Goal: Task Accomplishment & Management: Manage account settings

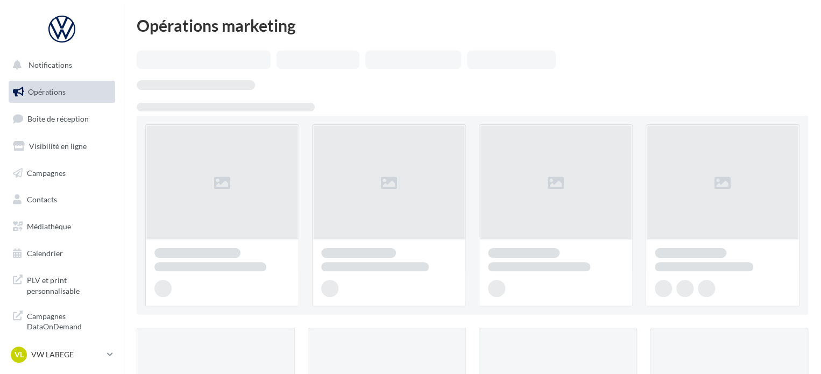
click at [62, 131] on ul "Opérations Boîte de réception Visibilité en ligne Campagnes Contacts Médiathèqu…" at bounding box center [61, 172] width 115 height 193
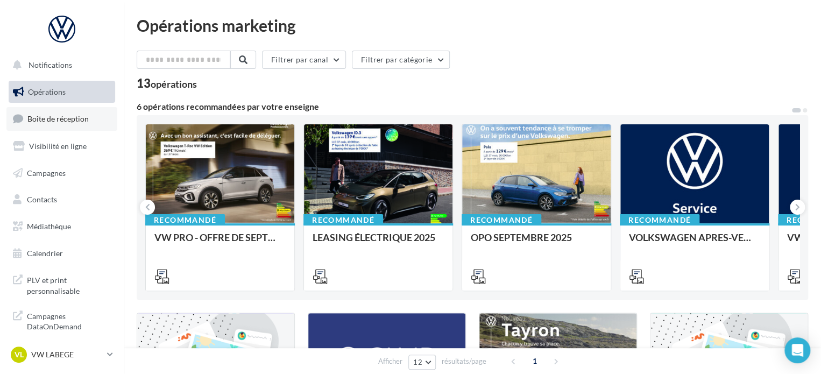
click at [62, 126] on link "Boîte de réception" at bounding box center [61, 118] width 111 height 23
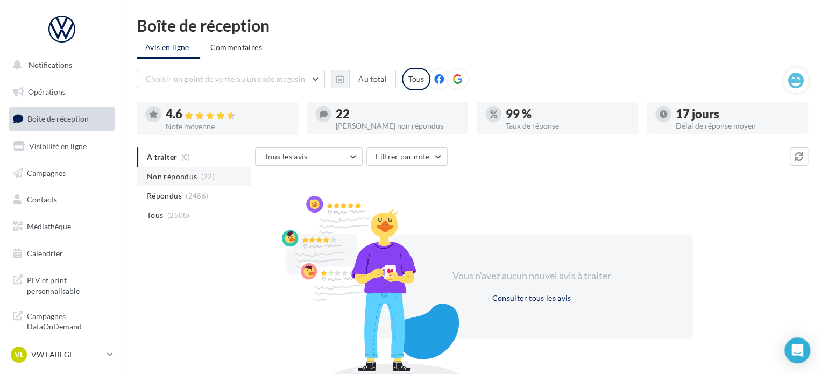
click at [171, 174] on span "Non répondus" at bounding box center [172, 176] width 50 height 11
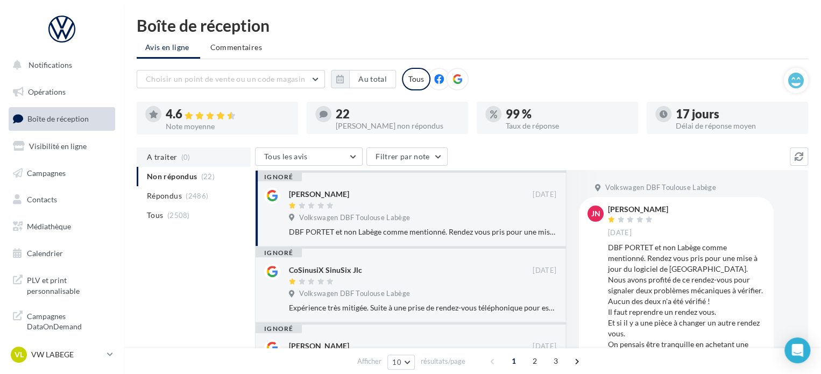
click at [168, 153] on span "A traiter" at bounding box center [162, 157] width 30 height 11
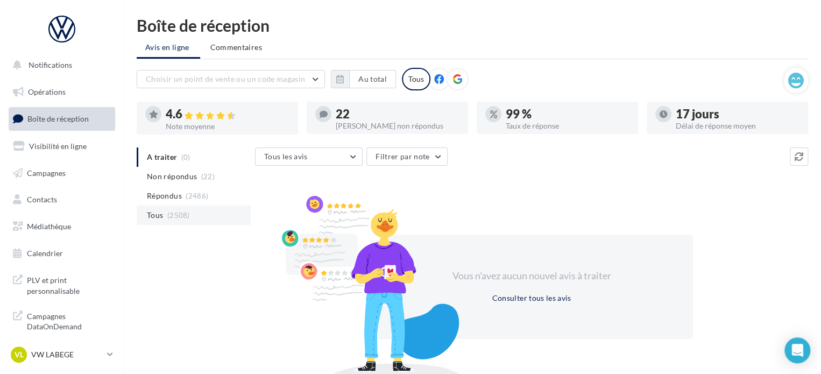
click at [167, 217] on span "(2508)" at bounding box center [178, 215] width 23 height 9
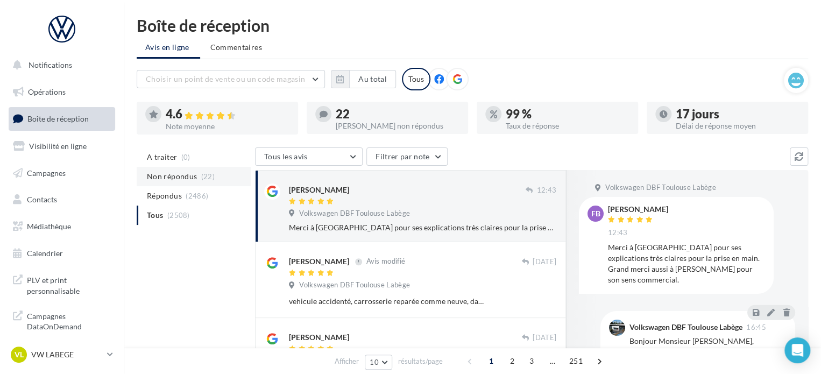
click at [169, 176] on span "Non répondus" at bounding box center [172, 176] width 50 height 11
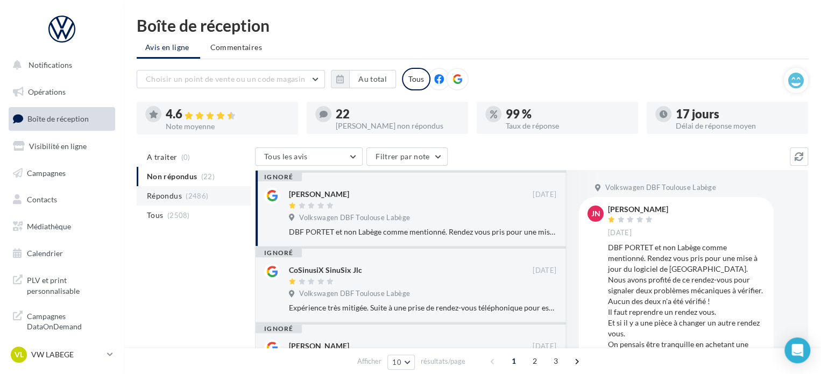
click at [172, 200] on span "Répondus" at bounding box center [164, 195] width 35 height 11
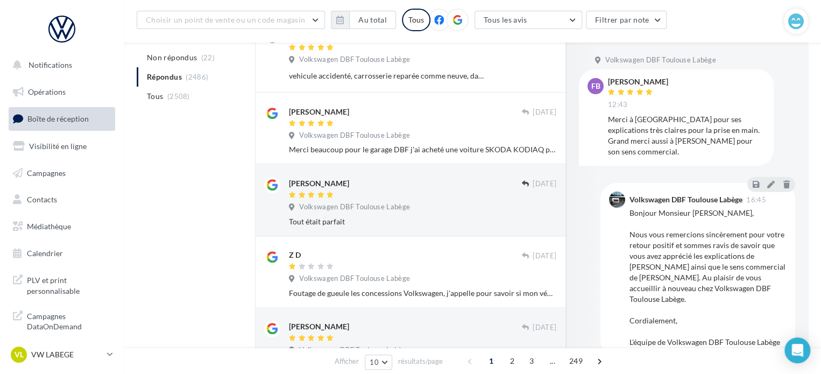
scroll to position [269, 0]
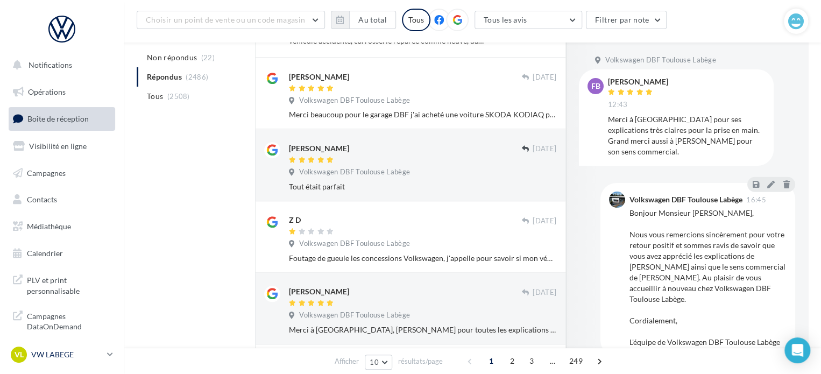
click at [65, 352] on p "VW LABEGE" at bounding box center [67, 354] width 72 height 11
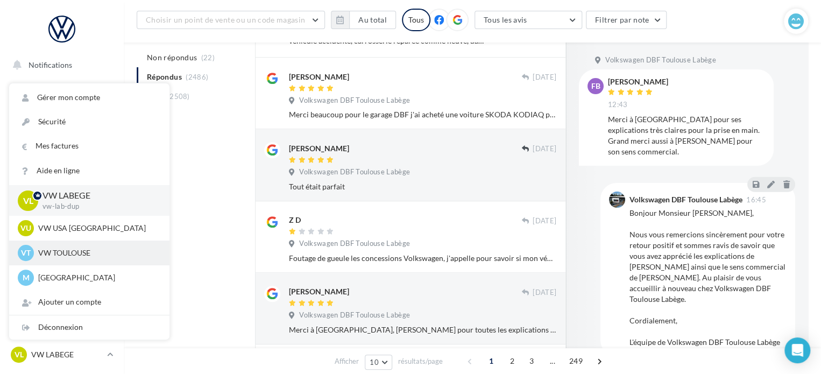
click at [80, 250] on p "VW TOULOUSE" at bounding box center [97, 252] width 118 height 11
